Goal: Task Accomplishment & Management: Manage account settings

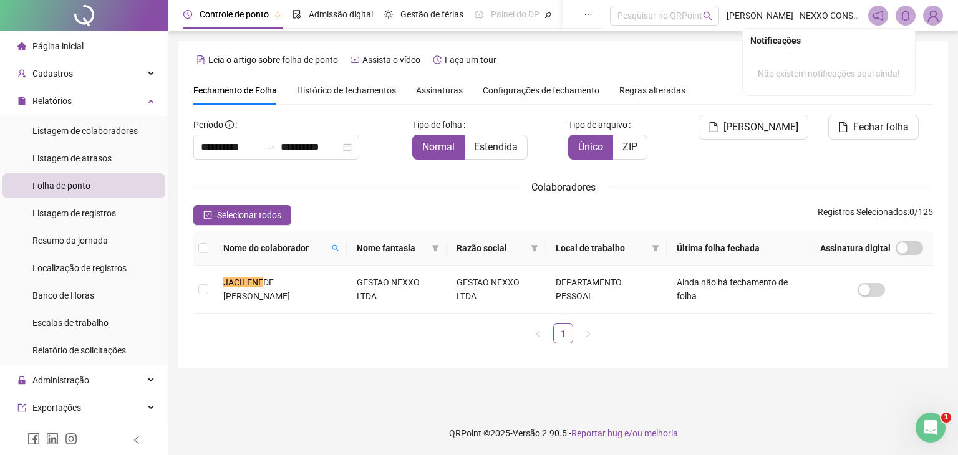
click at [905, 18] on icon "bell" at bounding box center [905, 15] width 11 height 11
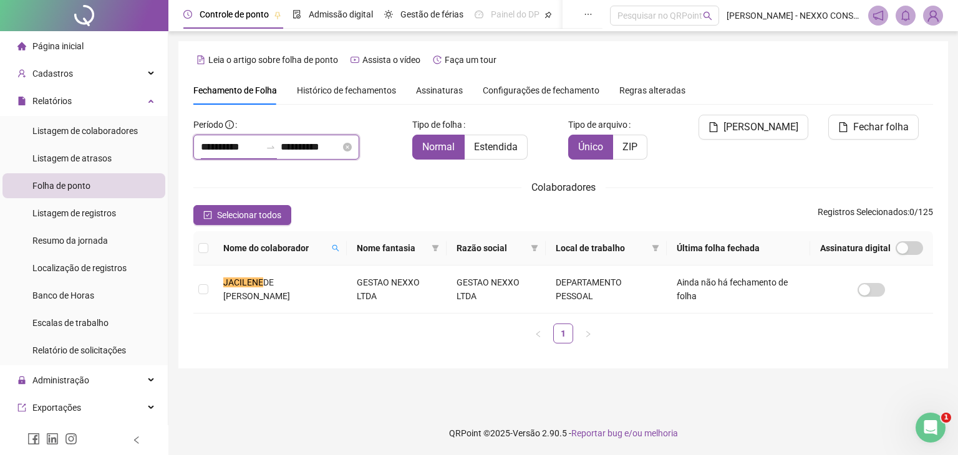
click at [242, 152] on input "**********" at bounding box center [231, 147] width 60 height 15
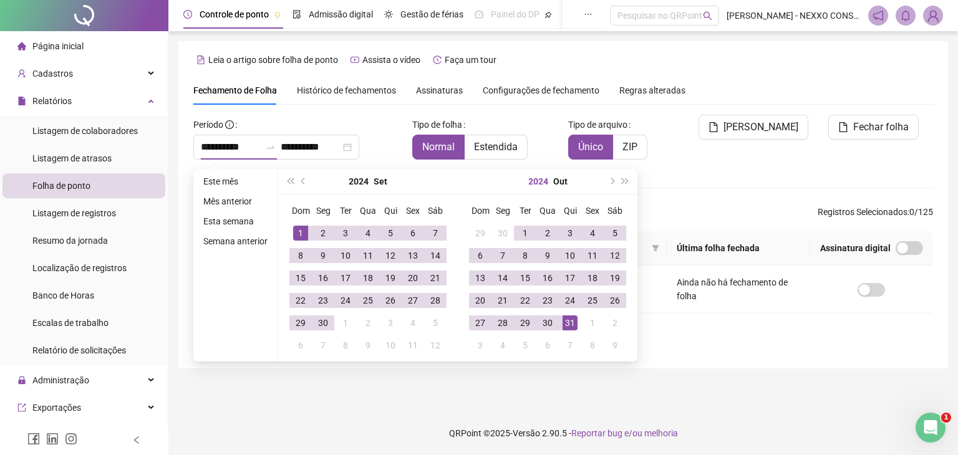
click at [539, 186] on button "2024" at bounding box center [538, 181] width 20 height 25
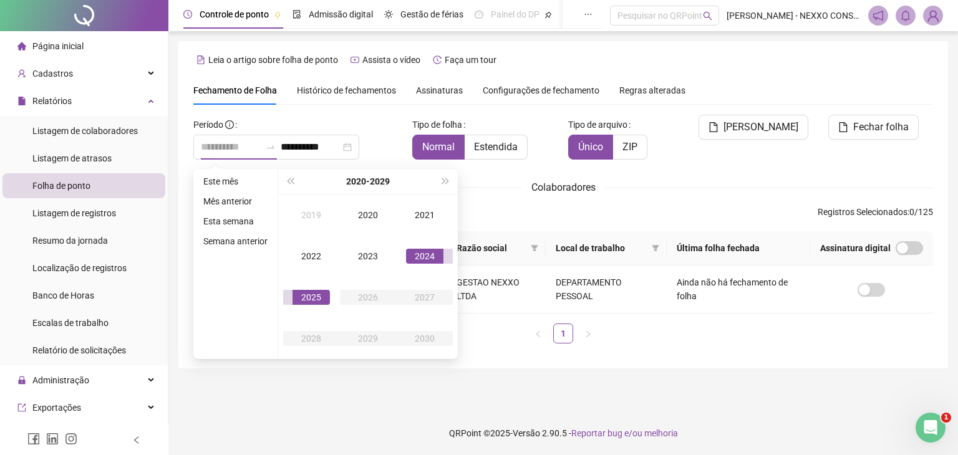
click at [306, 300] on div "2025" at bounding box center [310, 297] width 37 height 15
click at [363, 213] on div "Fev" at bounding box center [367, 215] width 37 height 15
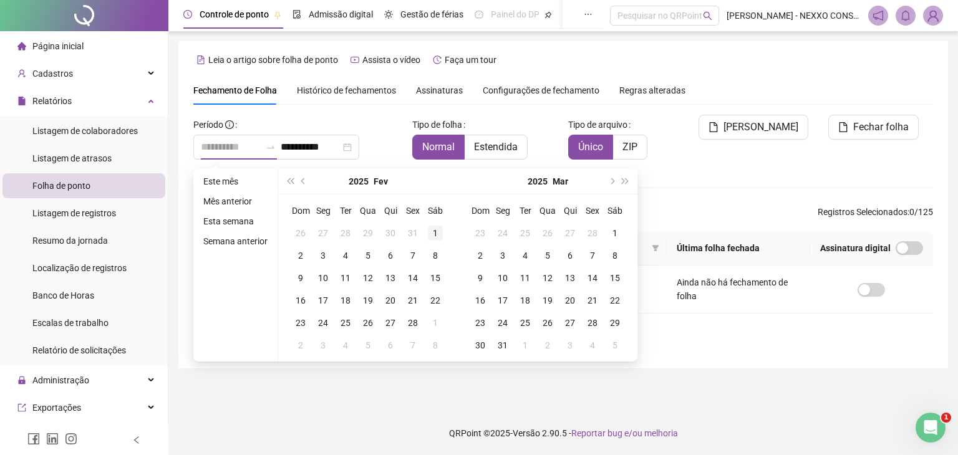
type input "**********"
click at [431, 231] on div "1" at bounding box center [435, 233] width 15 height 15
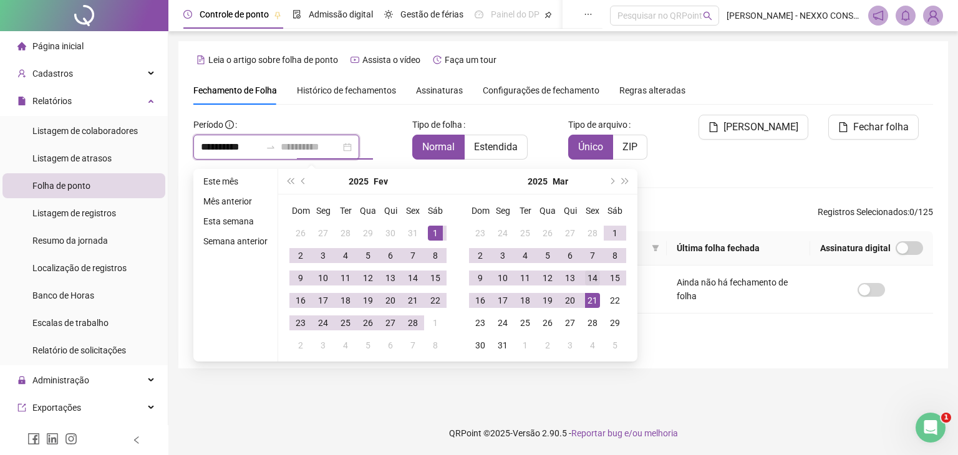
type input "**********"
click at [594, 276] on div "14" at bounding box center [592, 278] width 15 height 15
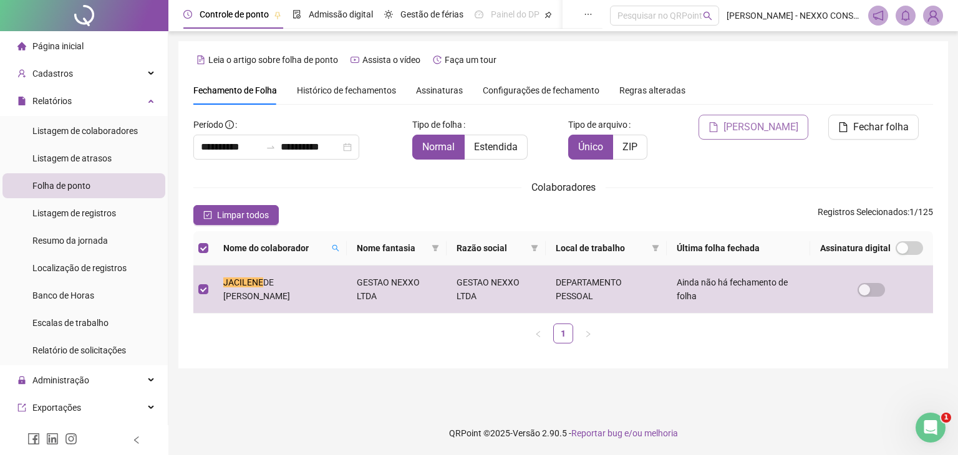
click at [781, 128] on span "[PERSON_NAME]" at bounding box center [760, 127] width 75 height 15
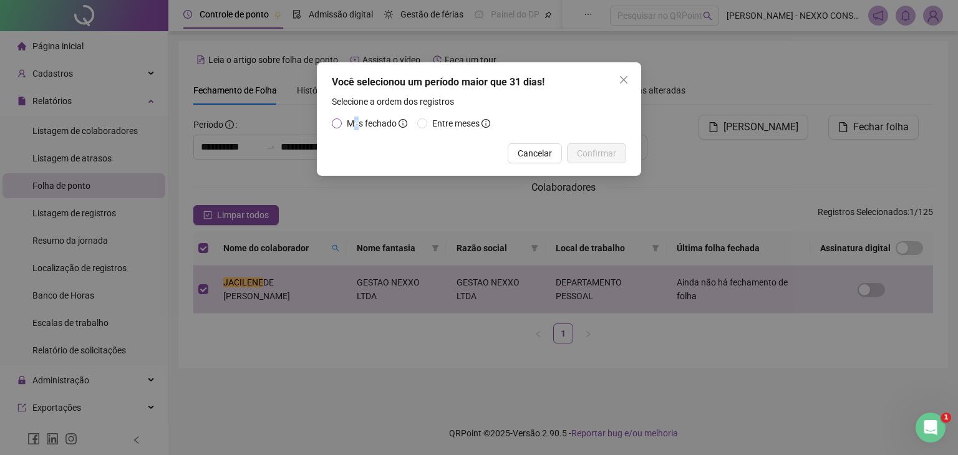
drag, startPoint x: 357, startPoint y: 123, endPoint x: 397, endPoint y: 123, distance: 39.9
click at [360, 123] on span "Mês fechado" at bounding box center [372, 123] width 50 height 10
click at [541, 153] on span "Cancelar" at bounding box center [534, 154] width 34 height 14
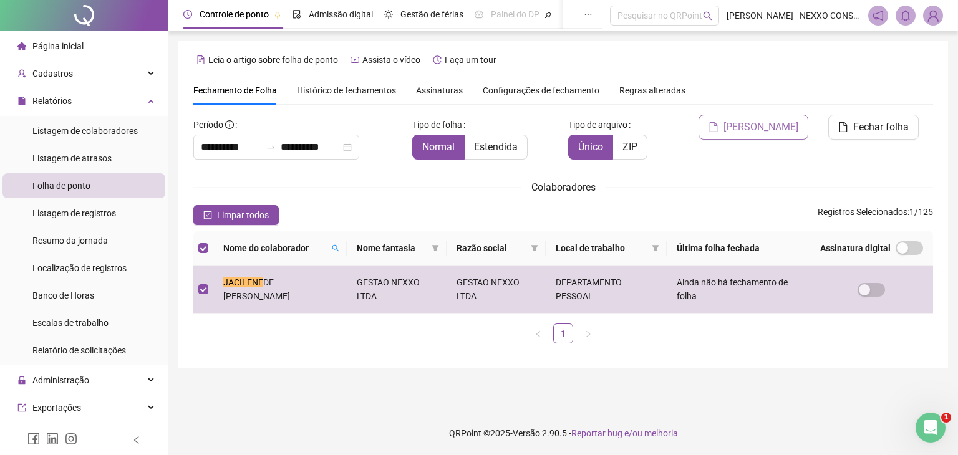
click at [771, 135] on button "[PERSON_NAME]" at bounding box center [753, 127] width 110 height 25
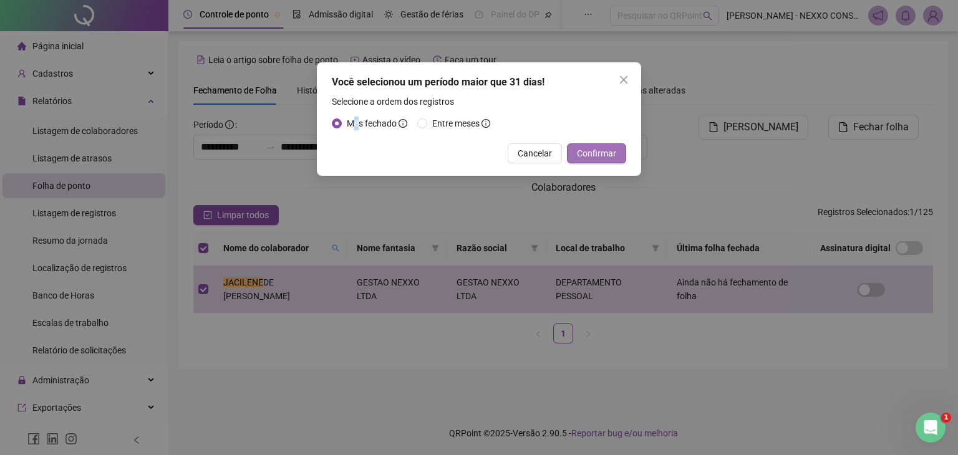
click at [586, 154] on span "Confirmar" at bounding box center [596, 154] width 39 height 14
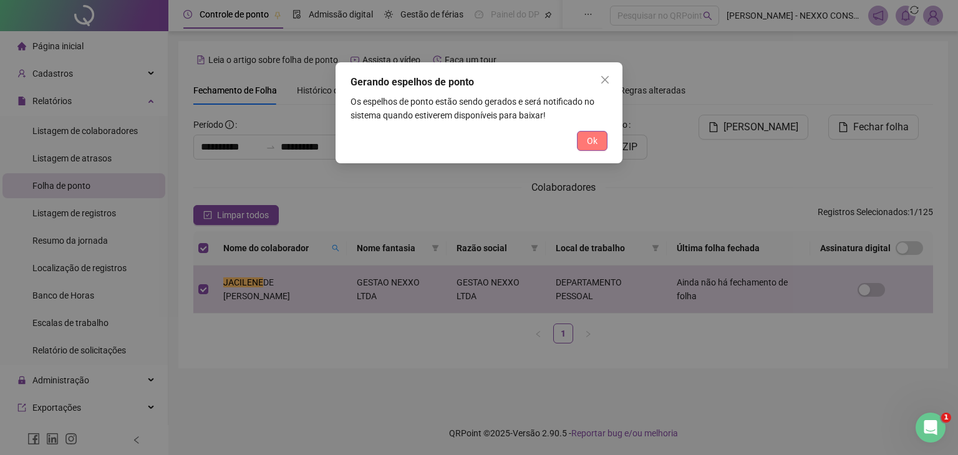
click at [591, 133] on button "Ok" at bounding box center [592, 141] width 31 height 20
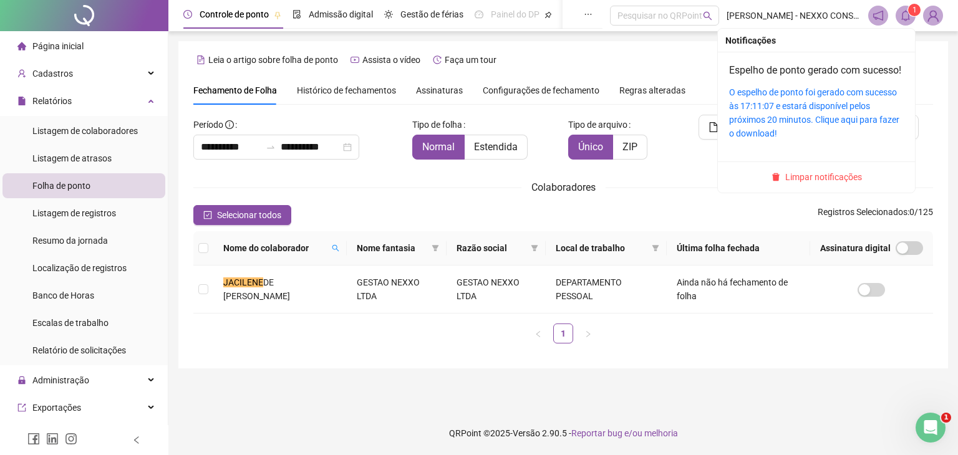
click at [902, 17] on icon "bell" at bounding box center [905, 15] width 9 height 11
click at [903, 17] on icon "bell" at bounding box center [905, 15] width 11 height 11
click at [801, 111] on link "O espelho de ponto foi gerado com sucesso às 17:11:07 e estará disponível pelos…" at bounding box center [814, 112] width 170 height 51
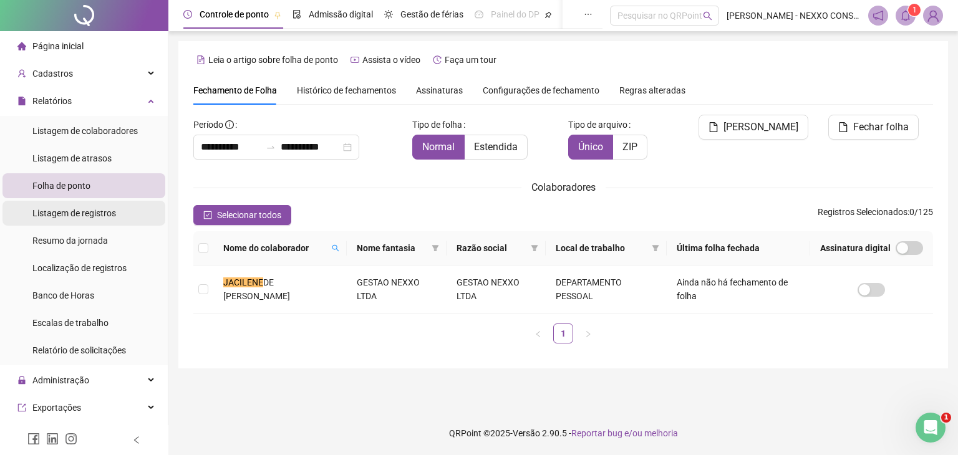
click at [105, 210] on span "Listagem de registros" at bounding box center [74, 213] width 84 height 10
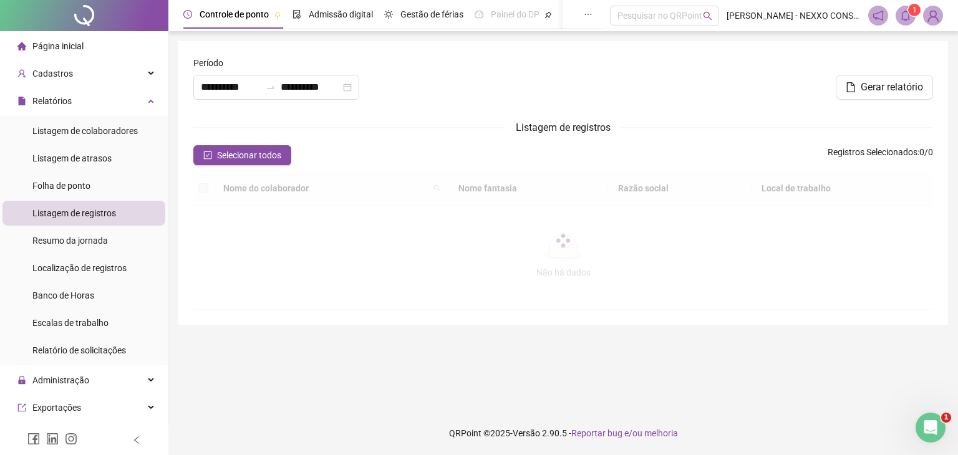
type input "**********"
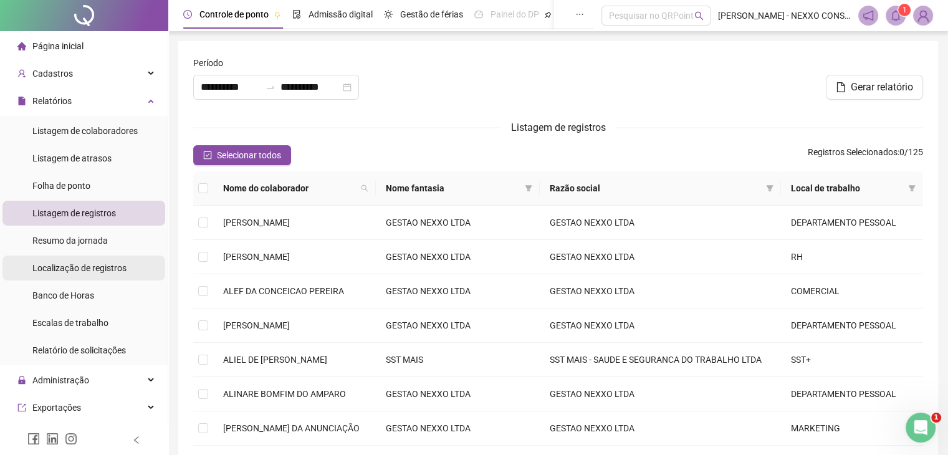
click at [90, 267] on span "Localização de registros" at bounding box center [79, 268] width 94 height 10
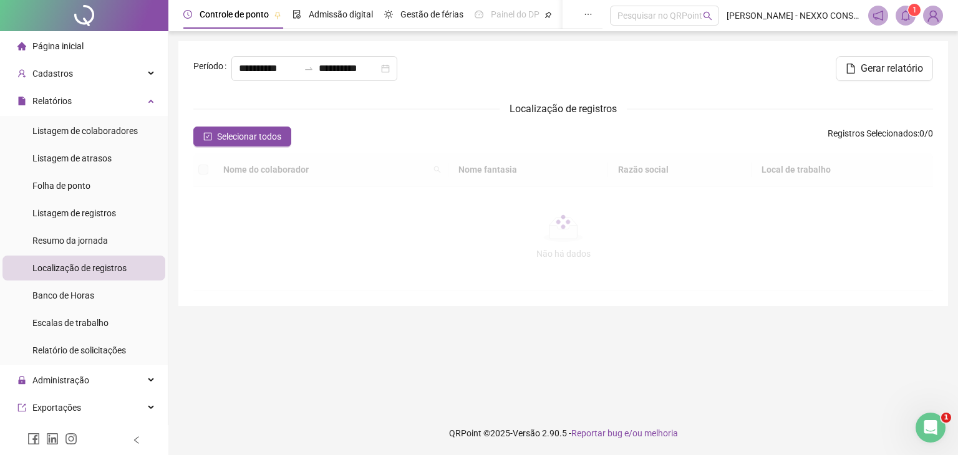
type input "**********"
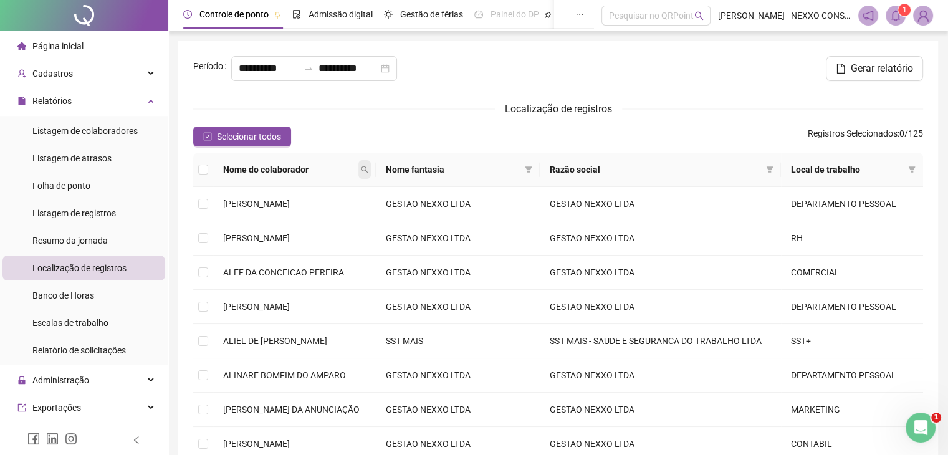
click at [368, 171] on icon "search" at bounding box center [364, 169] width 7 height 7
click at [390, 188] on input "text" at bounding box center [364, 191] width 117 height 20
type input "******"
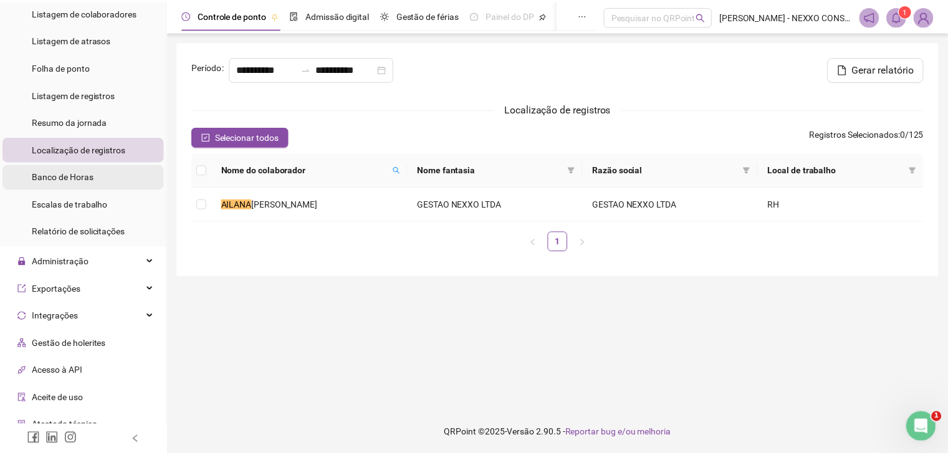
scroll to position [125, 0]
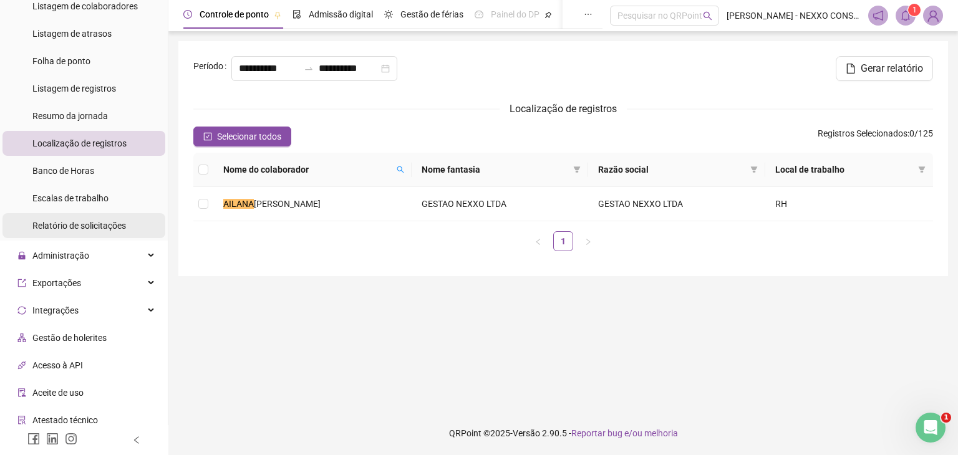
click at [90, 224] on span "Relatório de solicitações" at bounding box center [79, 226] width 94 height 10
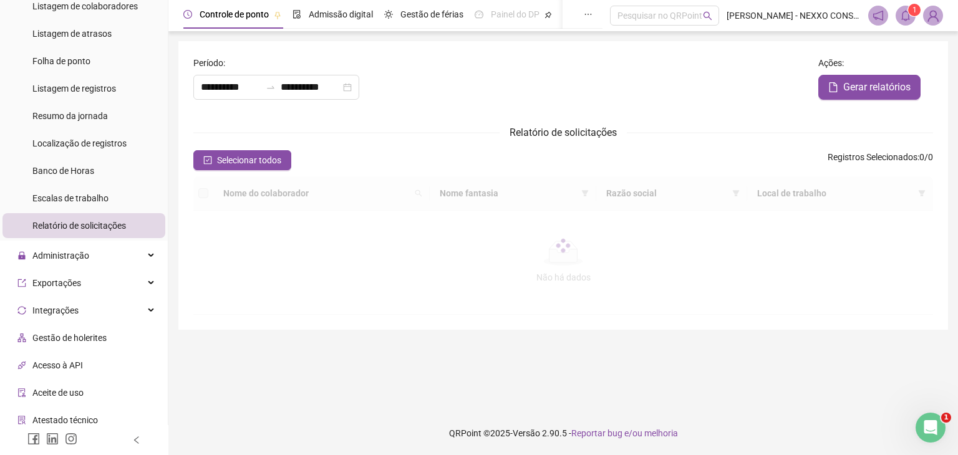
type input "**********"
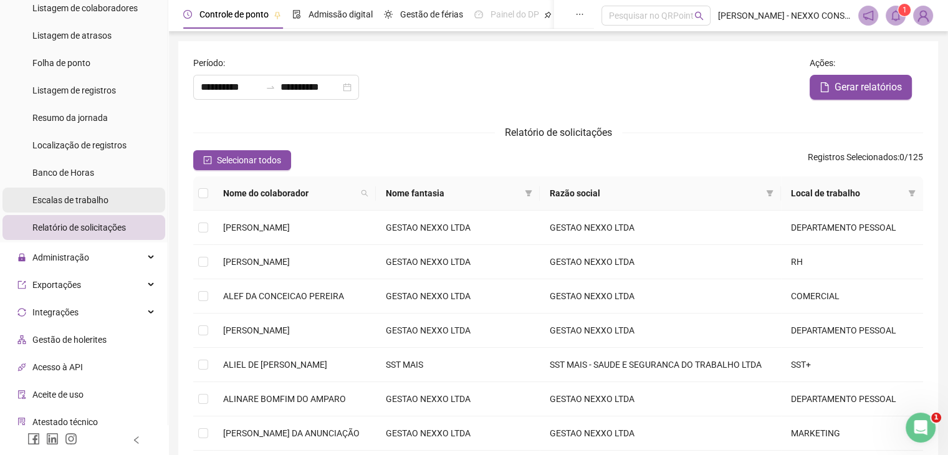
scroll to position [125, 0]
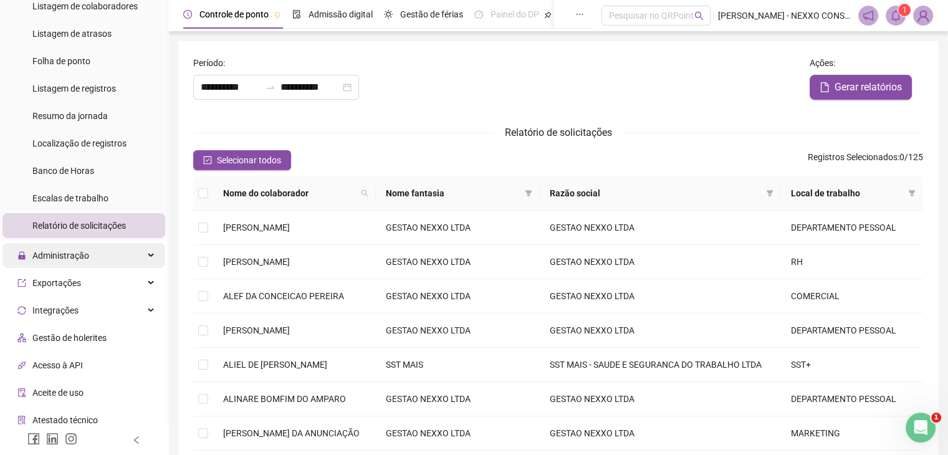
click at [95, 261] on div "Administração" at bounding box center [83, 255] width 163 height 25
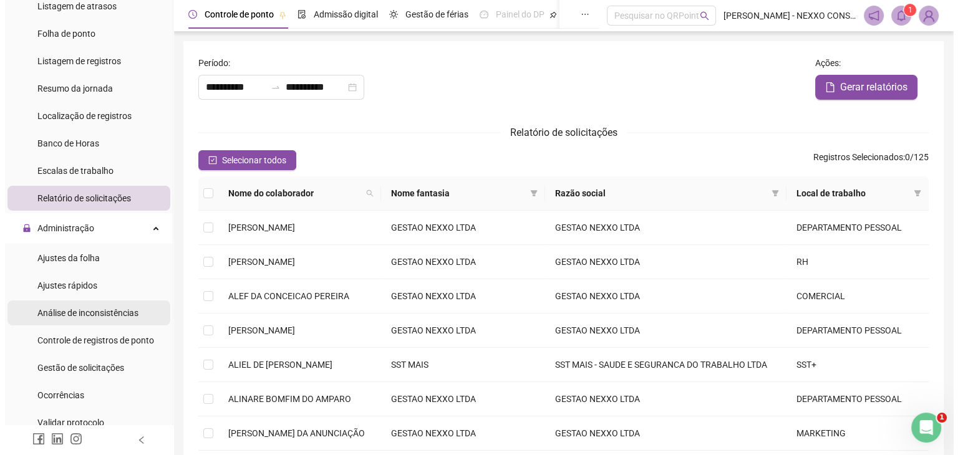
scroll to position [187, 0]
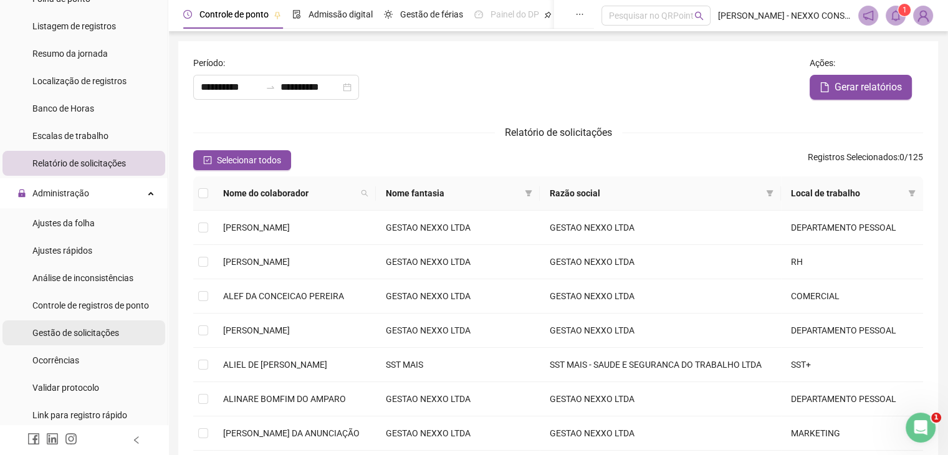
click at [106, 330] on span "Gestão de solicitações" at bounding box center [75, 333] width 87 height 10
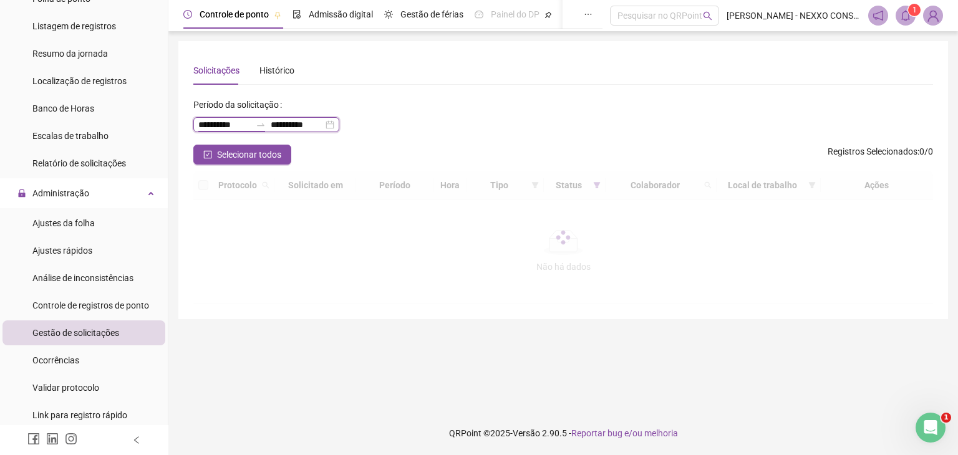
click at [216, 125] on input "**********" at bounding box center [224, 125] width 52 height 14
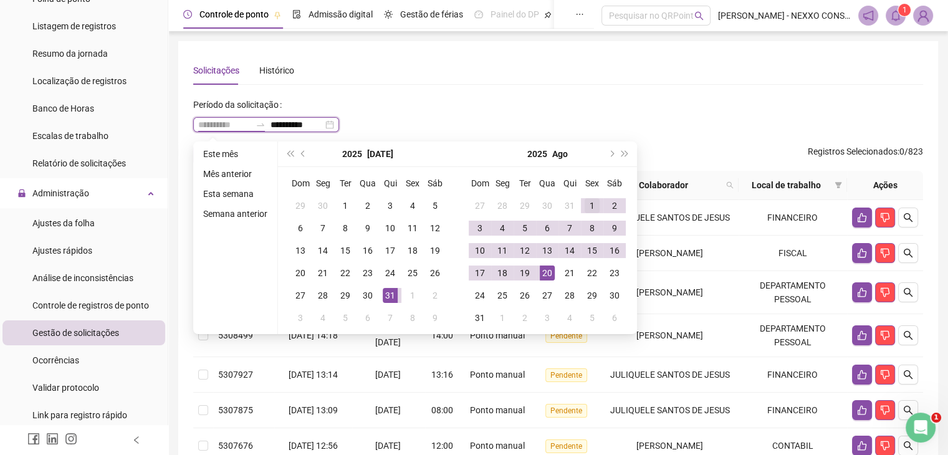
type input "**********"
click at [592, 202] on div "1" at bounding box center [592, 205] width 15 height 15
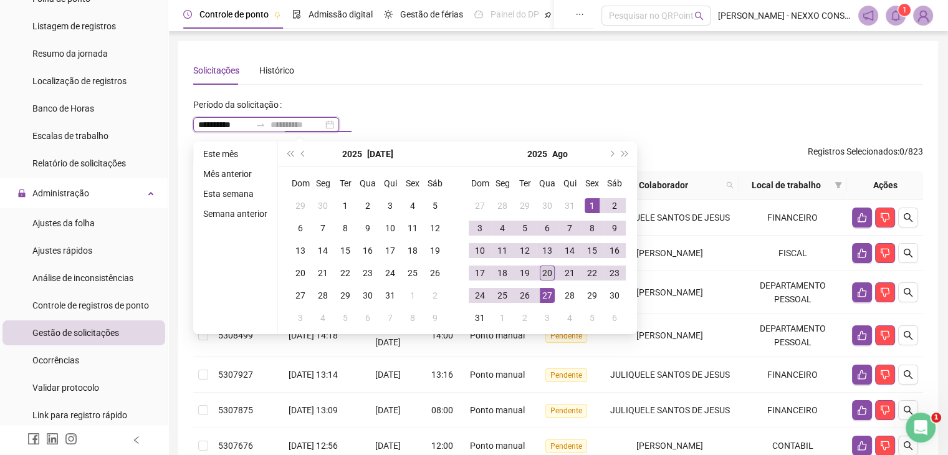
type input "**********"
click at [547, 272] on div "20" at bounding box center [547, 273] width 15 height 15
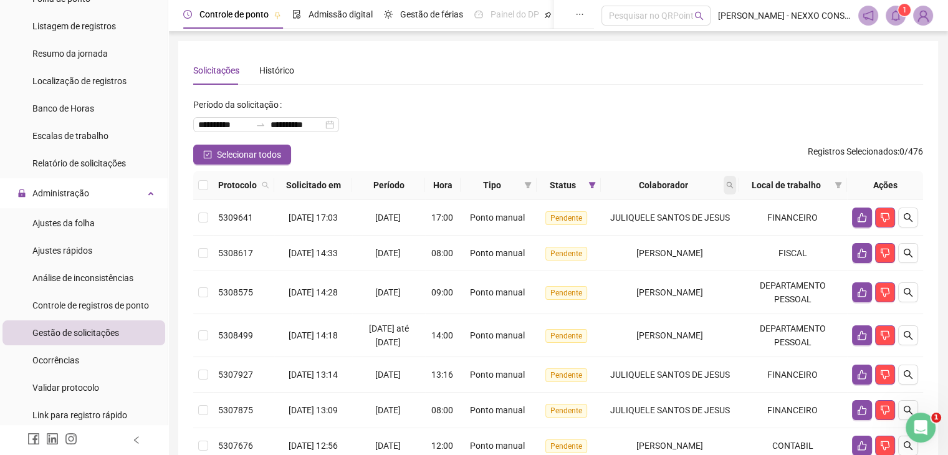
click at [734, 185] on icon "search" at bounding box center [729, 184] width 7 height 7
click at [675, 207] on input "text" at bounding box center [680, 212] width 117 height 20
type input "******"
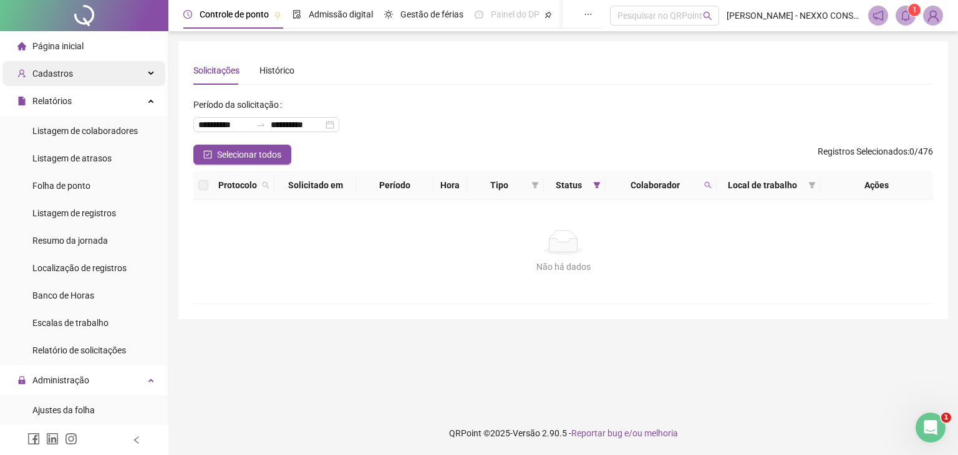
click at [85, 78] on div "Cadastros" at bounding box center [83, 73] width 163 height 25
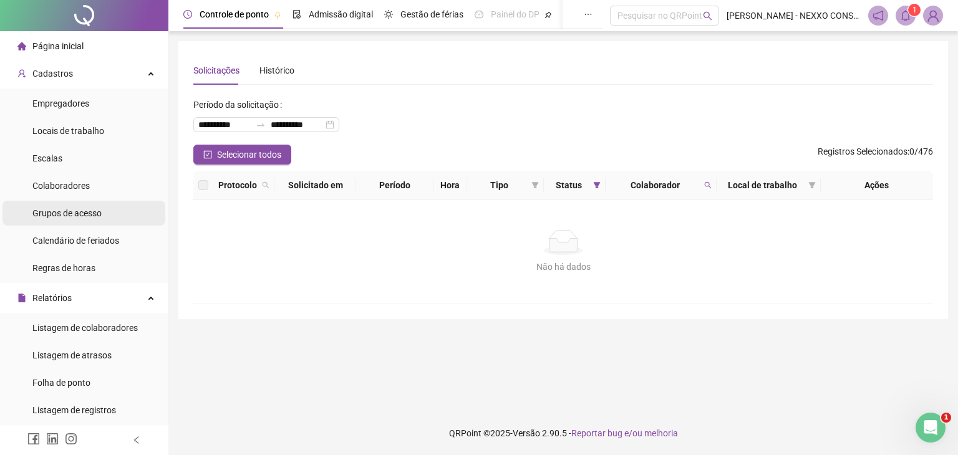
click at [85, 203] on div "Grupos de acesso" at bounding box center [66, 213] width 69 height 25
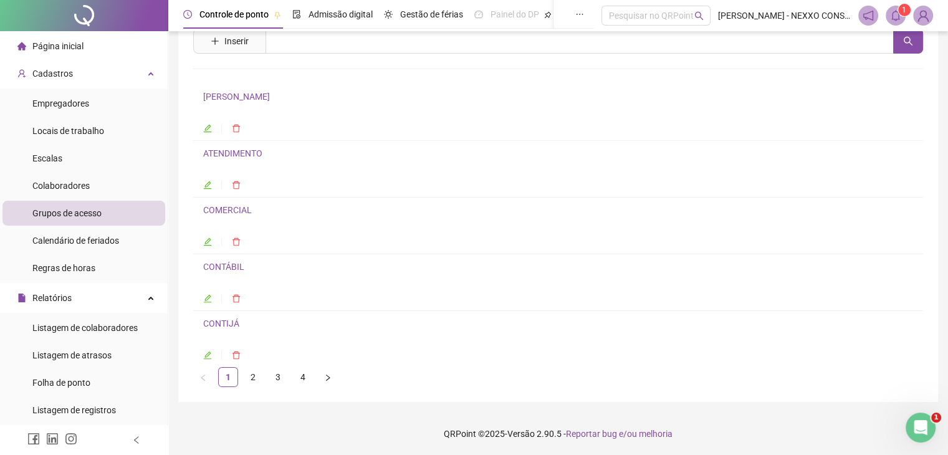
scroll to position [47, 0]
click at [249, 373] on link "2" at bounding box center [253, 377] width 19 height 19
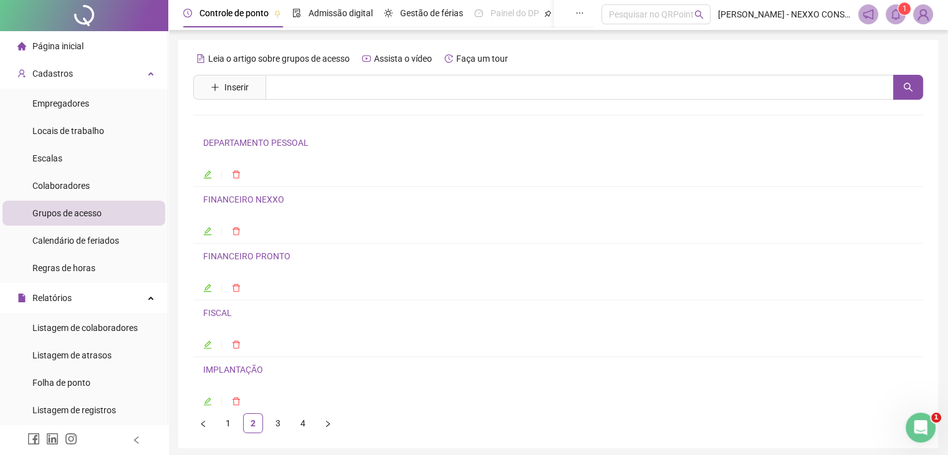
scroll to position [0, 0]
click at [277, 419] on link "3" at bounding box center [278, 424] width 19 height 19
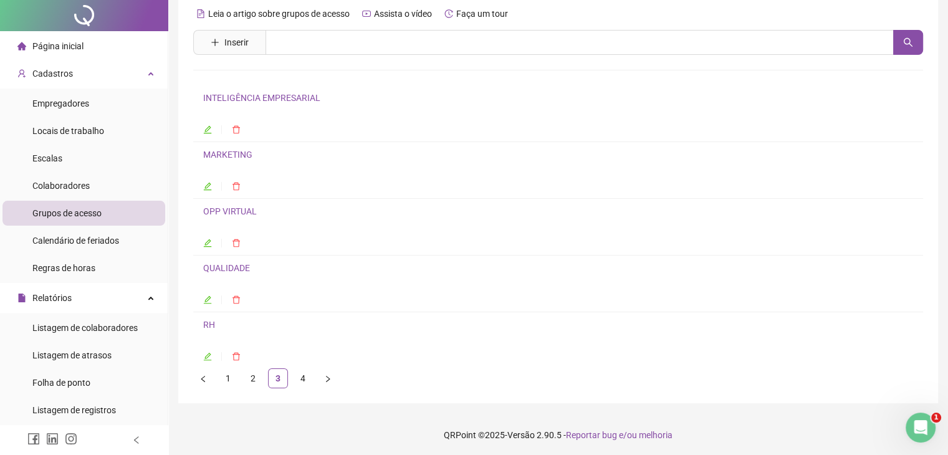
scroll to position [47, 0]
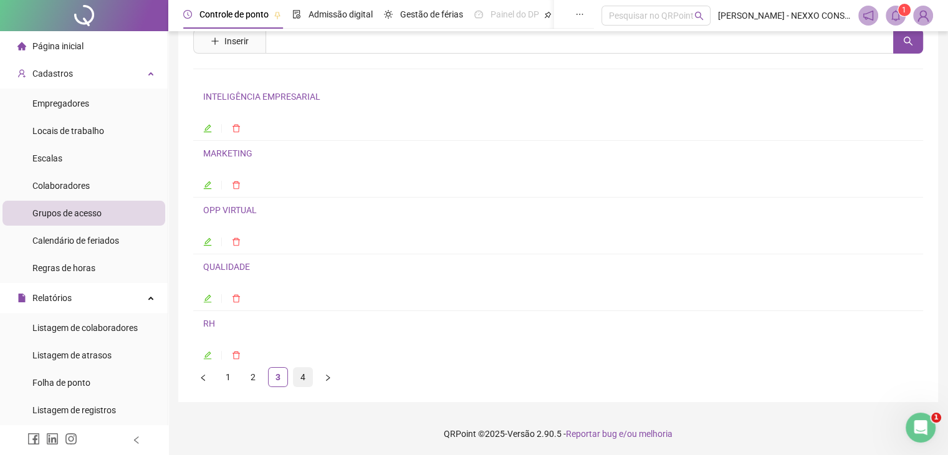
click at [304, 378] on link "4" at bounding box center [303, 377] width 19 height 19
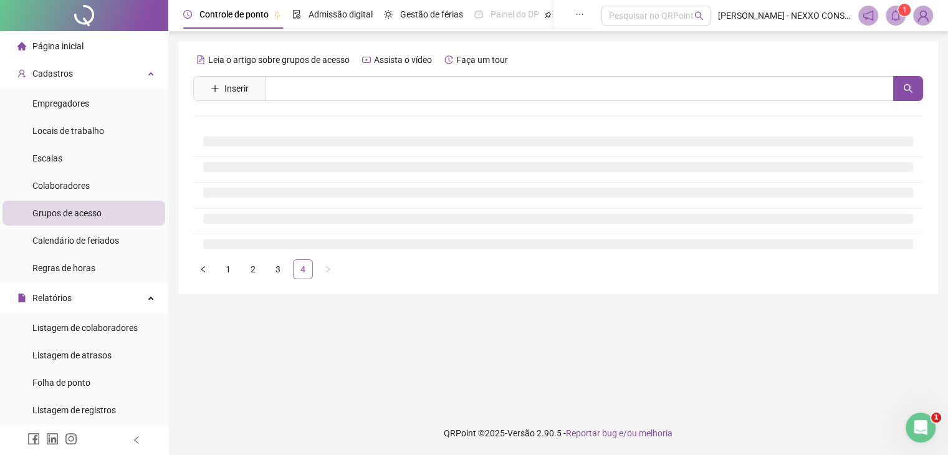
scroll to position [0, 0]
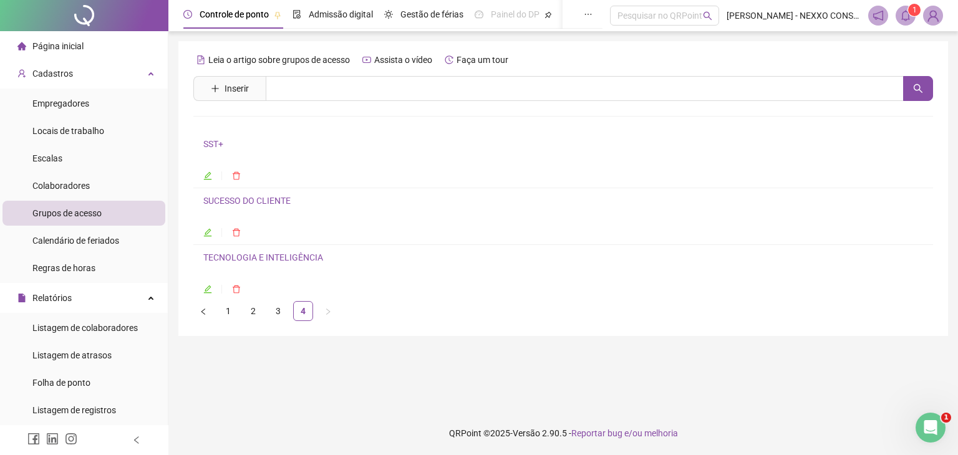
click at [204, 235] on icon "edit" at bounding box center [207, 232] width 9 height 9
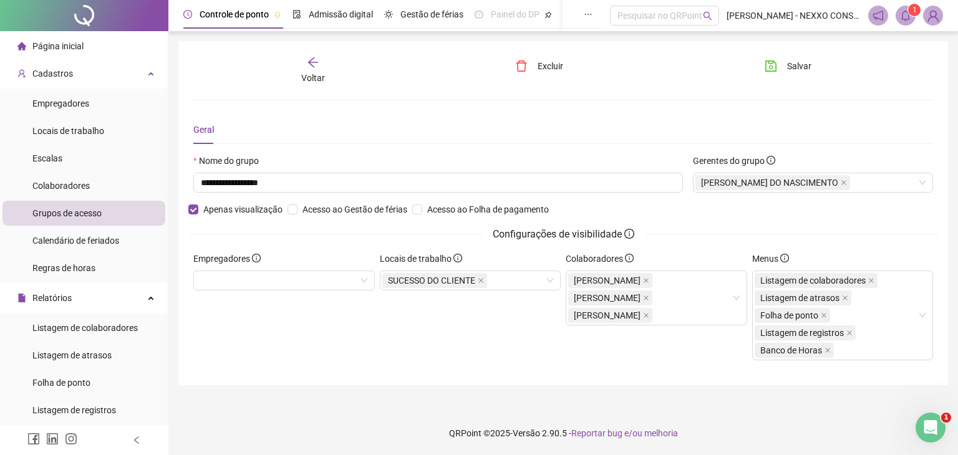
click at [67, 210] on span "Grupos de acesso" at bounding box center [66, 213] width 69 height 10
click at [74, 181] on span "Colaboradores" at bounding box center [60, 186] width 57 height 10
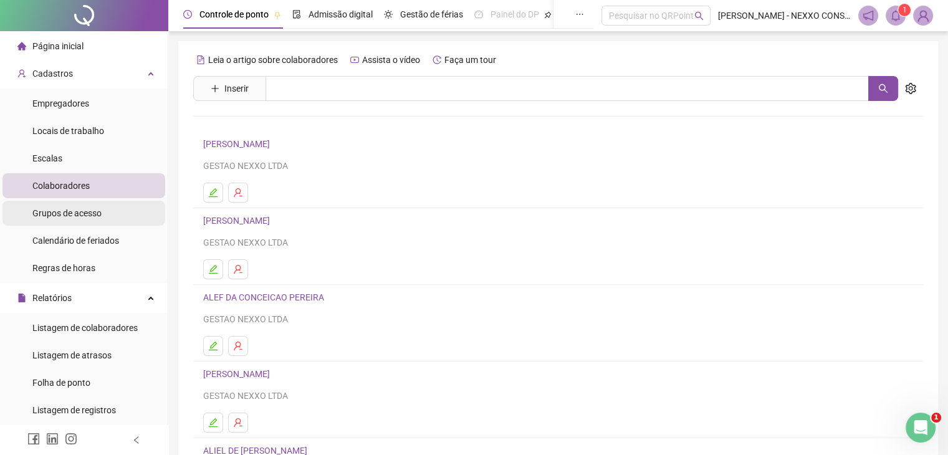
click at [71, 214] on span "Grupos de acesso" at bounding box center [66, 213] width 69 height 10
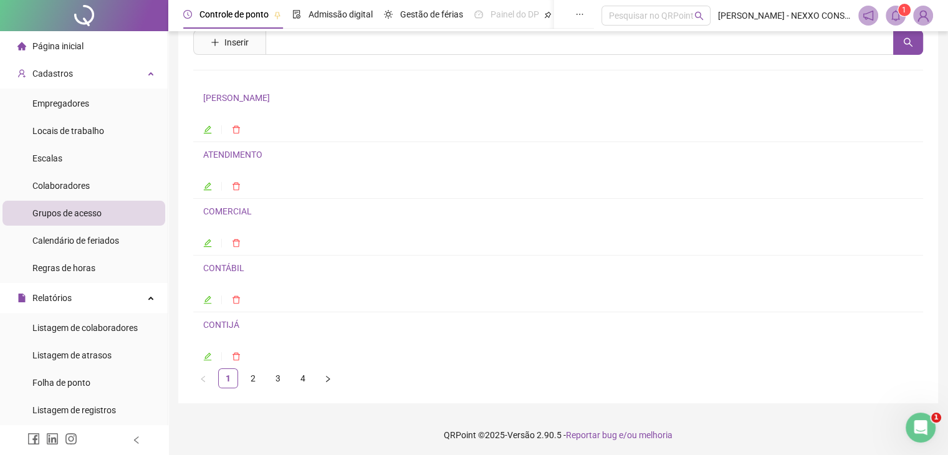
scroll to position [47, 0]
click at [251, 372] on link "2" at bounding box center [253, 377] width 19 height 19
click at [207, 354] on icon "edit" at bounding box center [207, 355] width 9 height 9
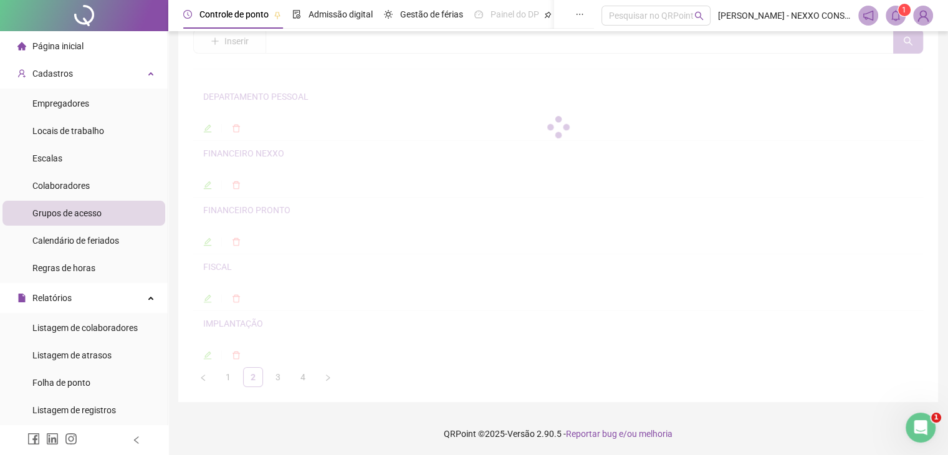
scroll to position [54, 0]
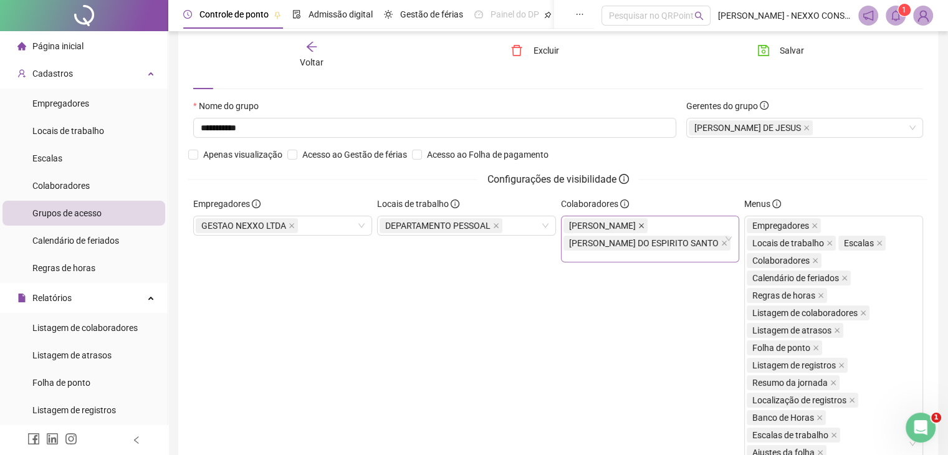
click at [645, 223] on icon "close" at bounding box center [641, 226] width 6 height 6
click at [637, 240] on div "[PERSON_NAME] DO ESPIRITO SANTO" at bounding box center [649, 230] width 170 height 27
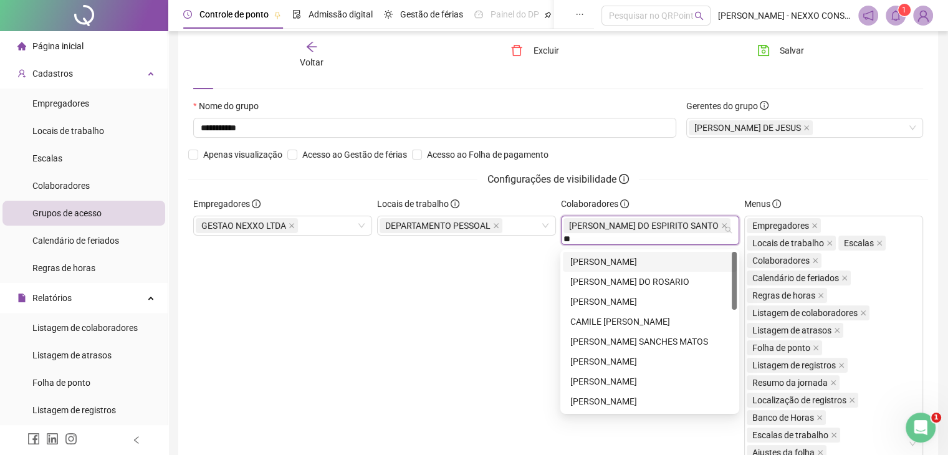
type input "***"
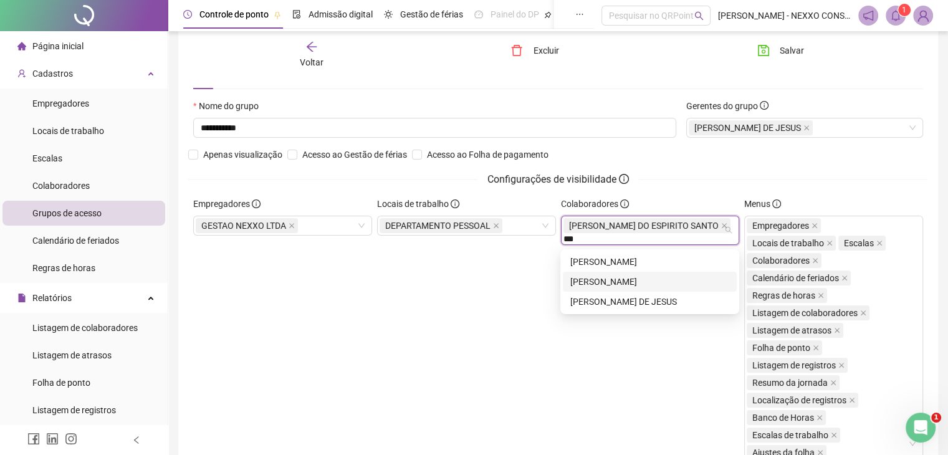
click at [633, 284] on div "[PERSON_NAME]" at bounding box center [649, 282] width 159 height 14
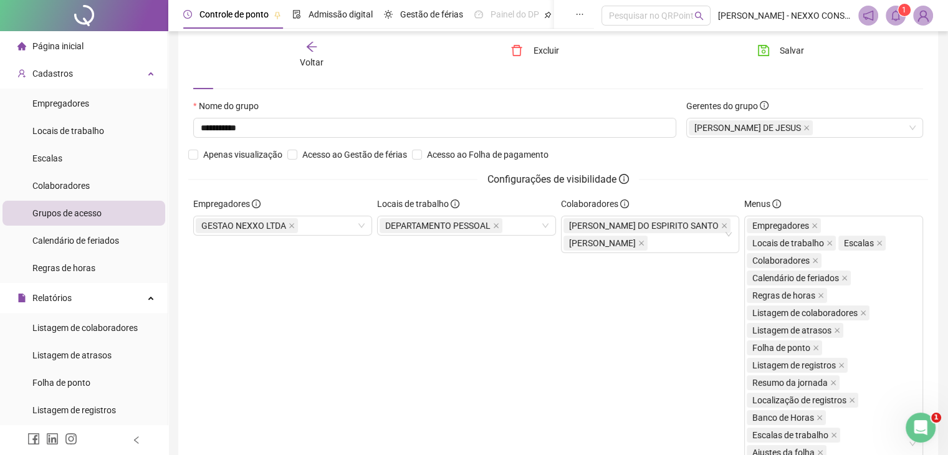
click at [824, 163] on div "**********" at bounding box center [558, 148] width 740 height 98
click at [789, 55] on span "Salvar" at bounding box center [792, 51] width 24 height 14
click at [781, 46] on span "Salvar" at bounding box center [792, 51] width 24 height 14
click at [97, 47] on li "Página inicial" at bounding box center [83, 46] width 163 height 25
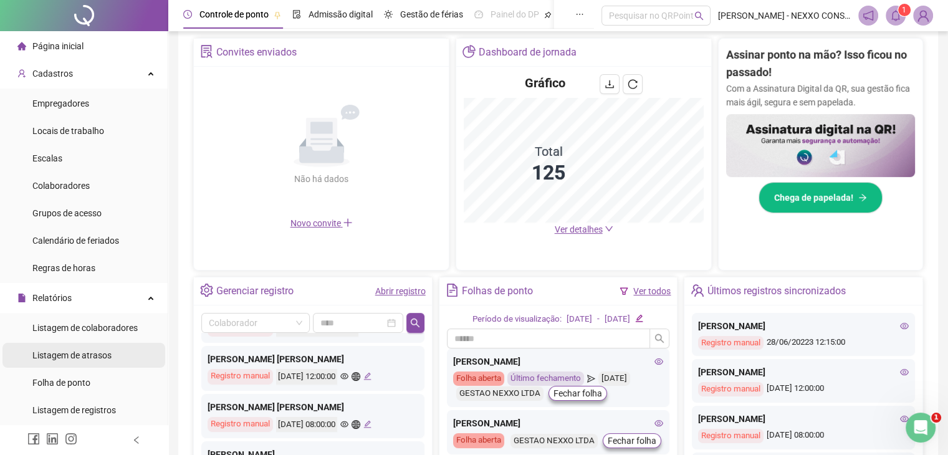
scroll to position [62, 0]
